Goal: Information Seeking & Learning: Check status

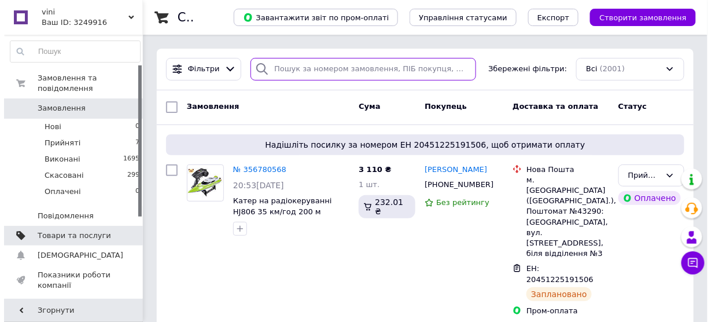
scroll to position [185, 0]
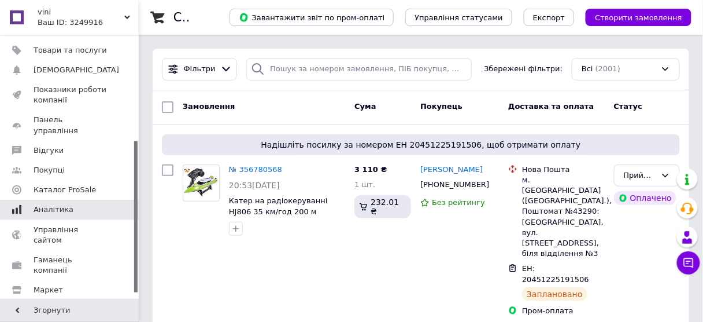
click at [60, 204] on span "Аналітика" at bounding box center [54, 209] width 40 height 10
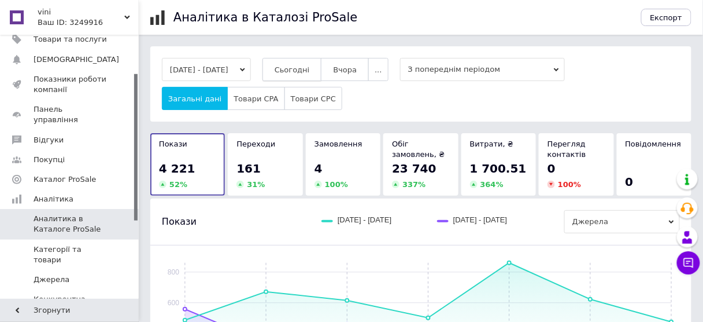
click at [302, 67] on span "Сьогодні" at bounding box center [292, 69] width 35 height 9
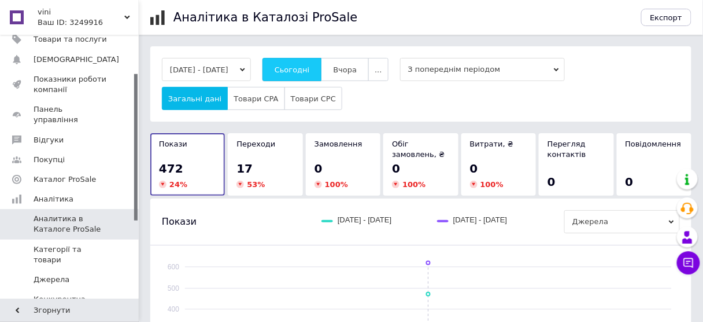
click at [310, 67] on span "Сьогодні" at bounding box center [292, 69] width 35 height 9
click at [310, 65] on span "Сьогодні" at bounding box center [292, 69] width 35 height 9
click at [314, 62] on button "Сьогодні" at bounding box center [293, 69] width 60 height 23
click at [310, 69] on span "Сьогодні" at bounding box center [292, 69] width 35 height 9
